Goal: Navigation & Orientation: Find specific page/section

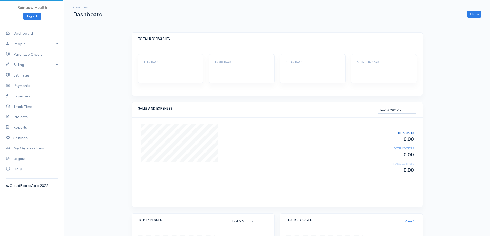
select select "90"
click at [34, 148] on link "My Organizations" at bounding box center [32, 148] width 64 height 11
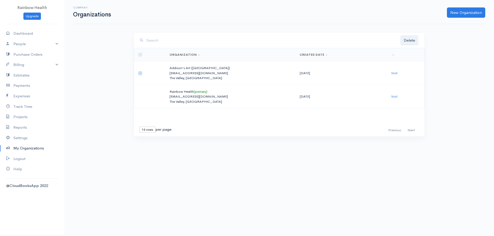
click at [141, 74] on input "checkbox" at bounding box center [140, 73] width 4 height 4
checkbox input "true"
click at [394, 72] on link "Visit" at bounding box center [394, 73] width 6 height 4
